Goal: Task Accomplishment & Management: Use online tool/utility

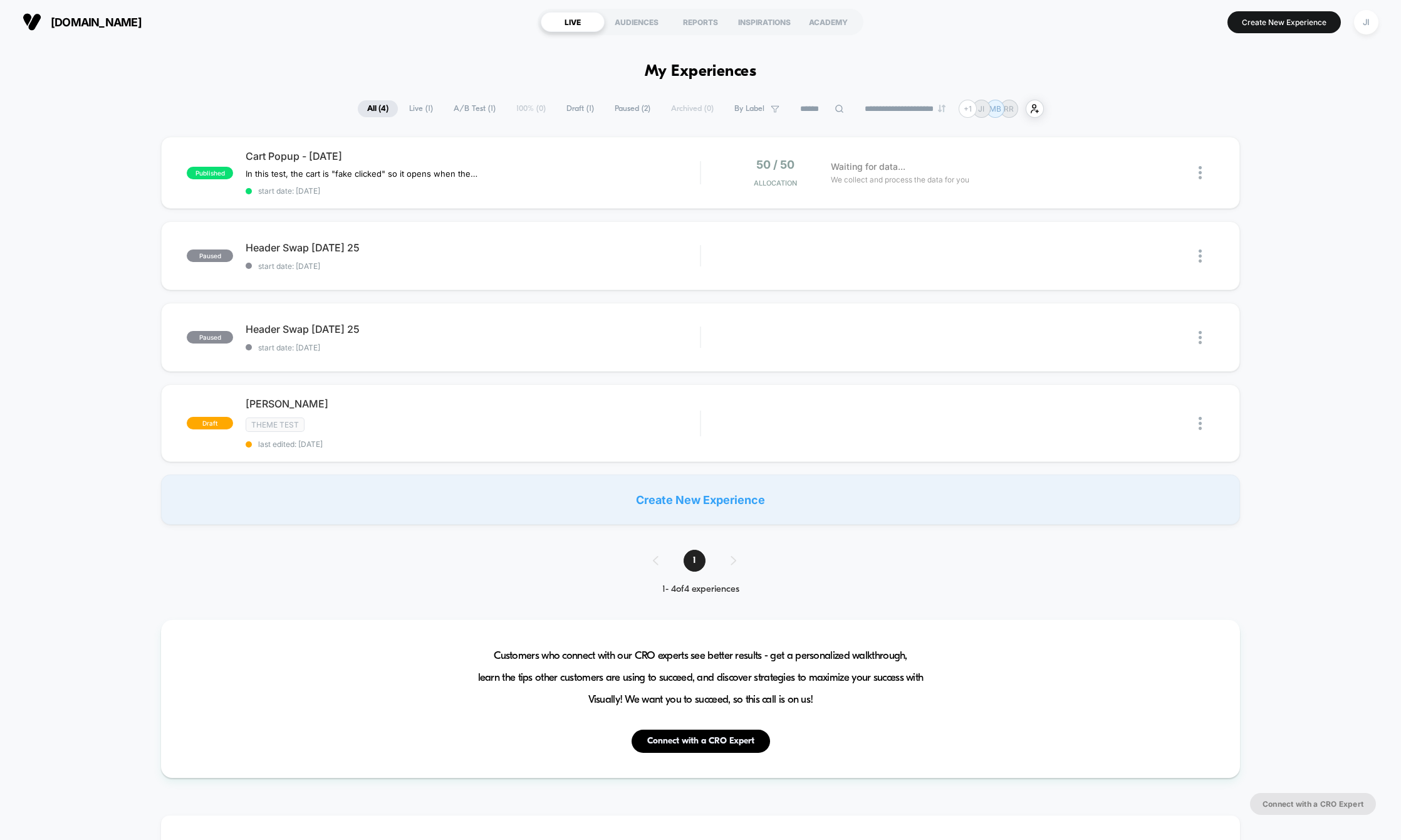
click at [38, 236] on div "published Cart Popup - [DATE] In this test, the cart is "fake clicked" so it op…" at bounding box center [700, 331] width 1401 height 388
click at [63, 296] on div "published Cart Popup - [DATE] In this test, the cart is "fake clicked" so it op…" at bounding box center [700, 331] width 1401 height 388
